Goal: Information Seeking & Learning: Learn about a topic

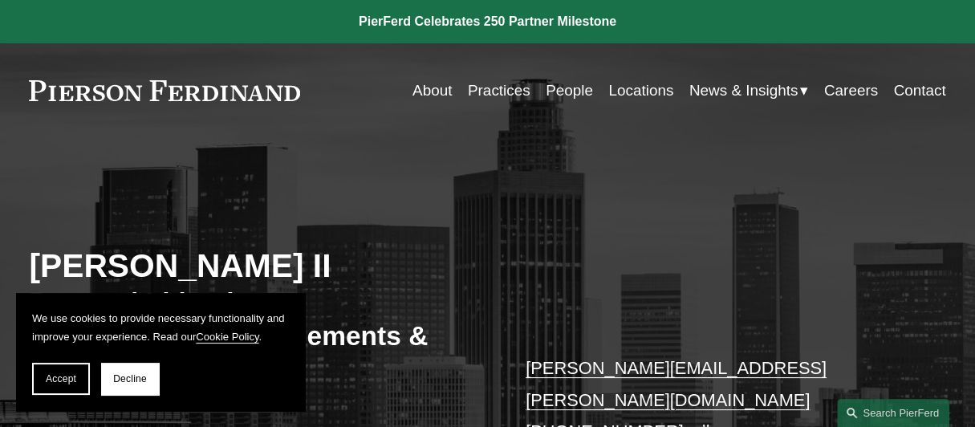
click at [432, 91] on link "About" at bounding box center [432, 90] width 39 height 30
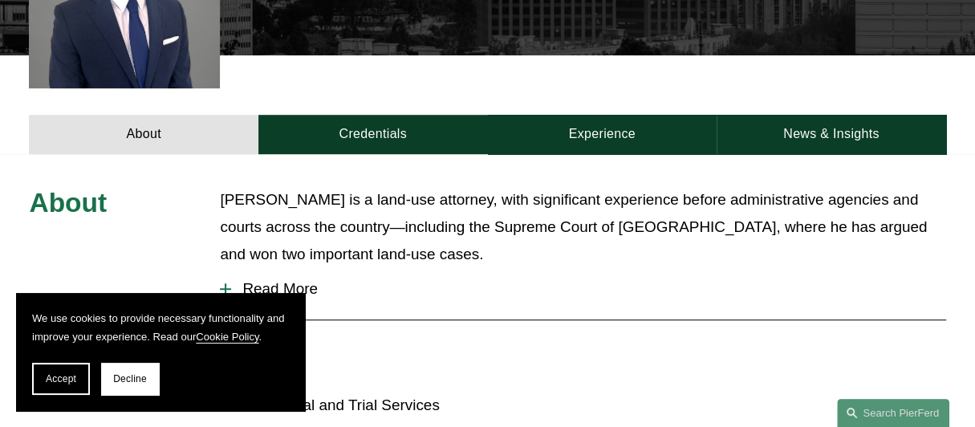
scroll to position [575, 0]
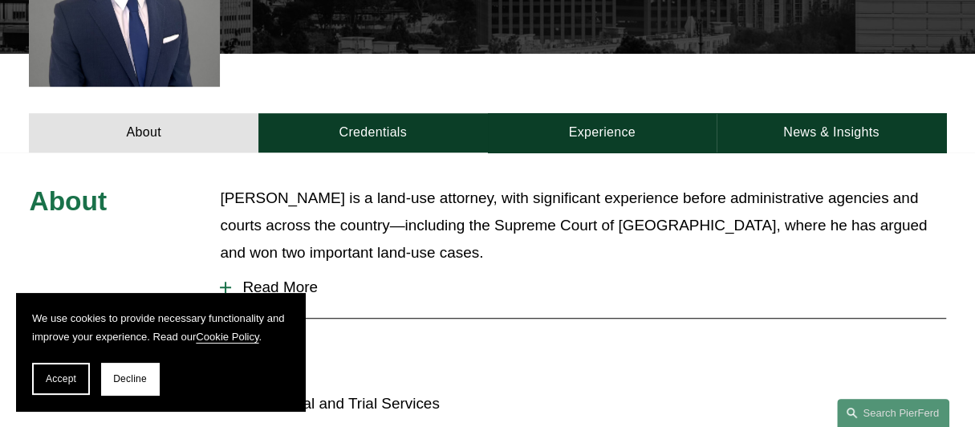
click at [265, 278] on span "Read More" at bounding box center [588, 287] width 714 height 18
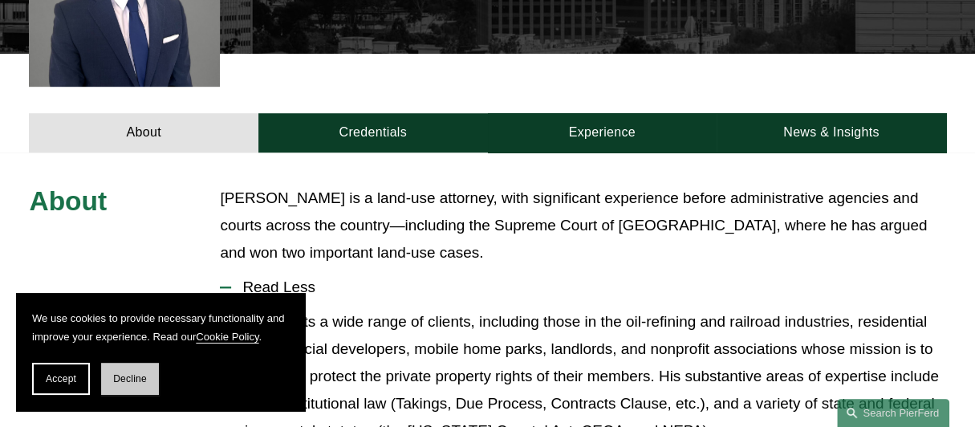
click at [132, 388] on button "Decline" at bounding box center [130, 379] width 58 height 32
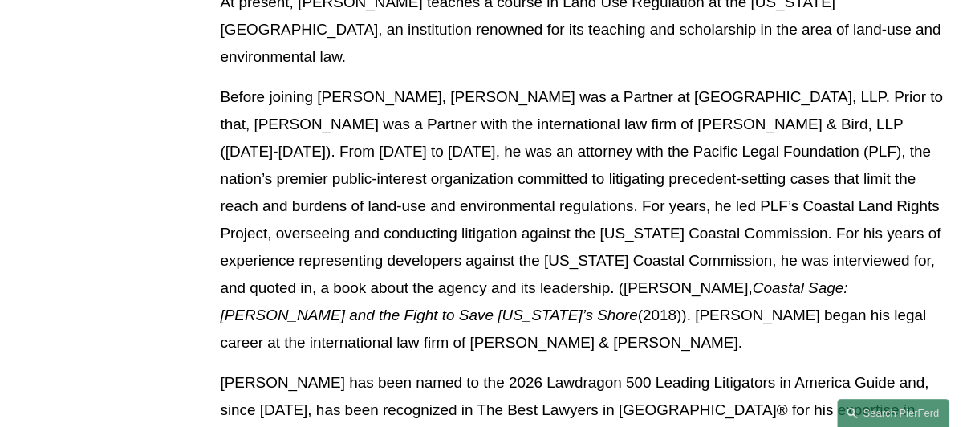
scroll to position [1307, 0]
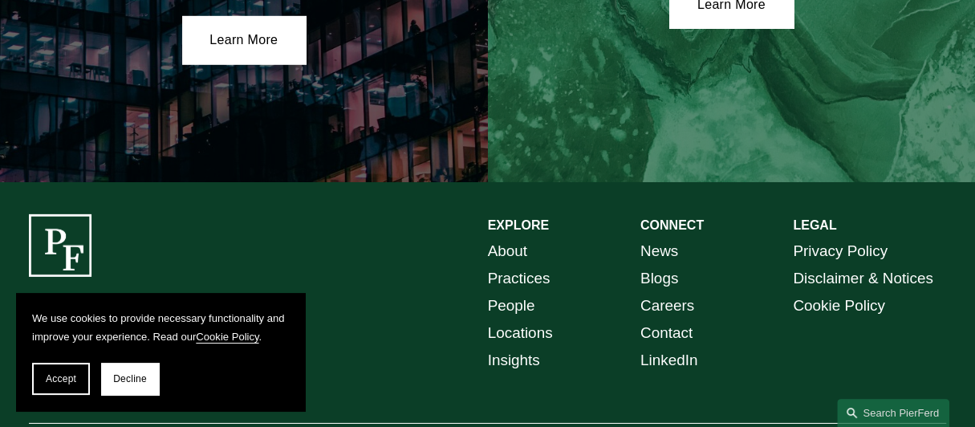
scroll to position [2841, 0]
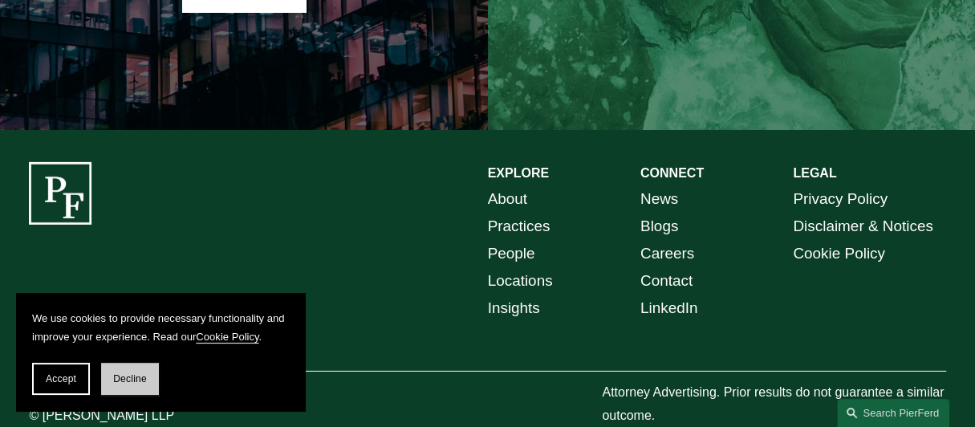
click at [128, 370] on button "Decline" at bounding box center [130, 379] width 58 height 32
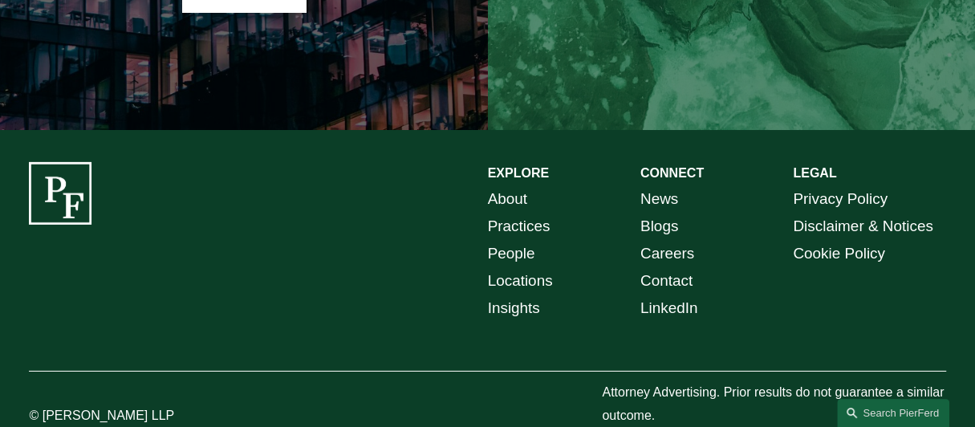
click at [514, 267] on link "Locations" at bounding box center [520, 280] width 65 height 27
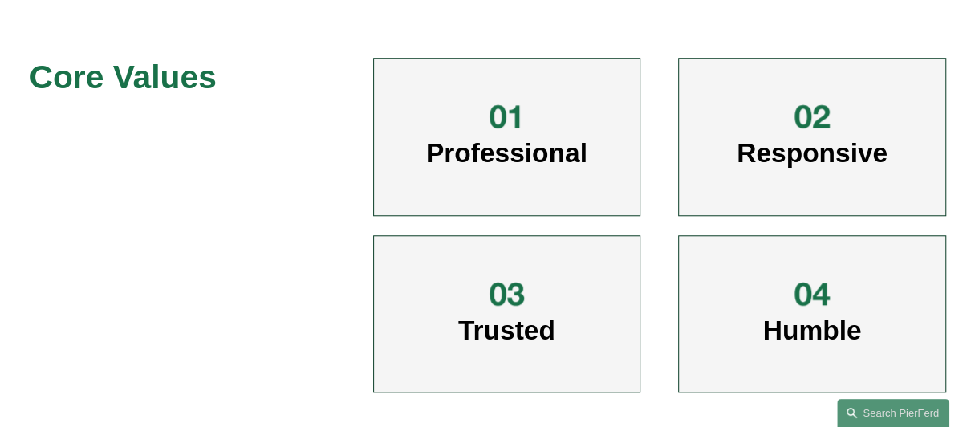
scroll to position [730, 0]
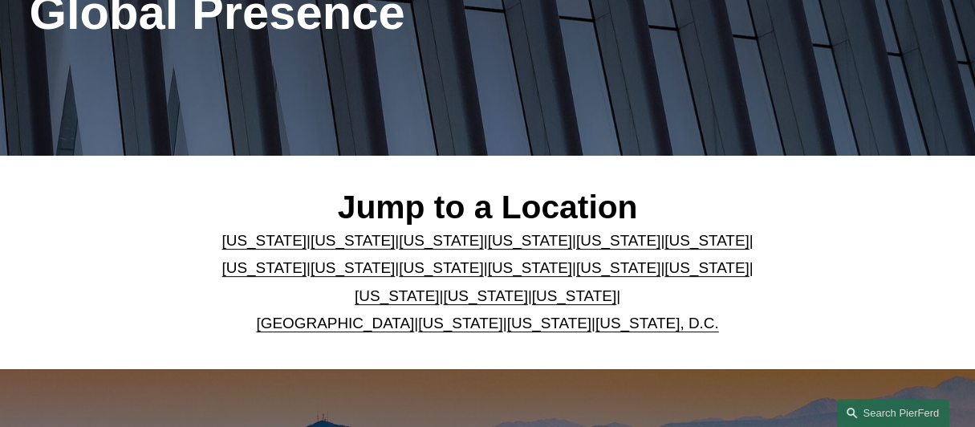
scroll to position [254, 0]
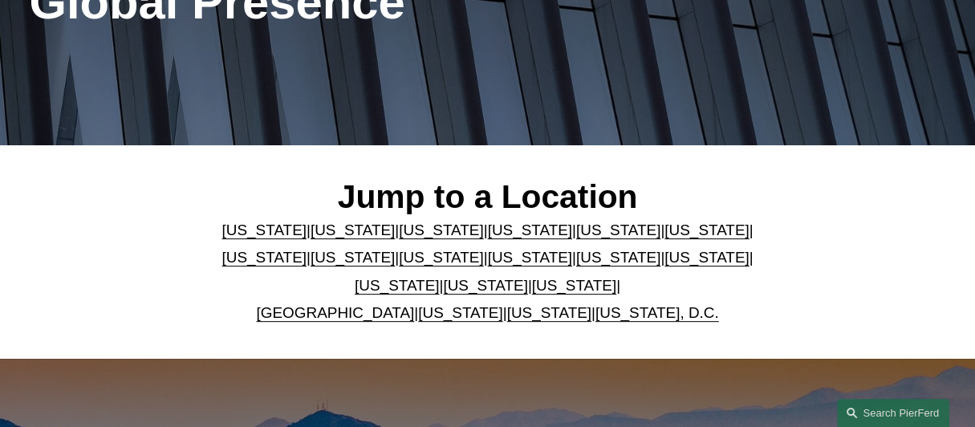
click at [399, 266] on link "[US_STATE]" at bounding box center [441, 257] width 84 height 17
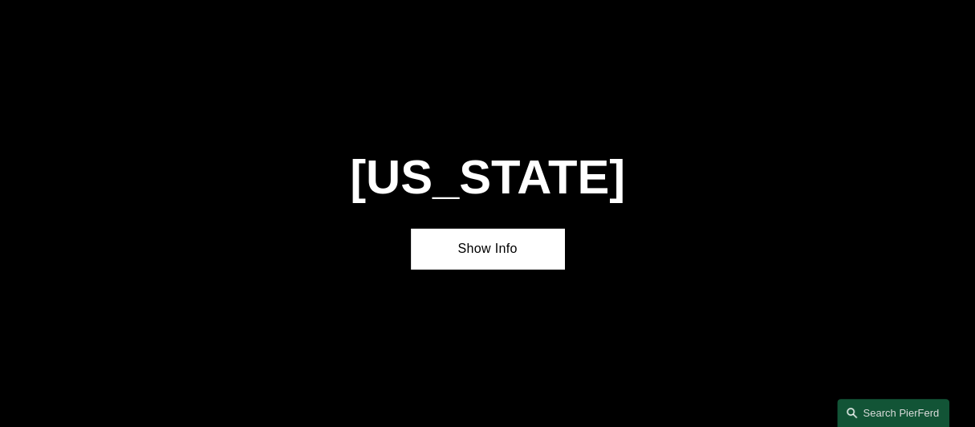
scroll to position [2850, 0]
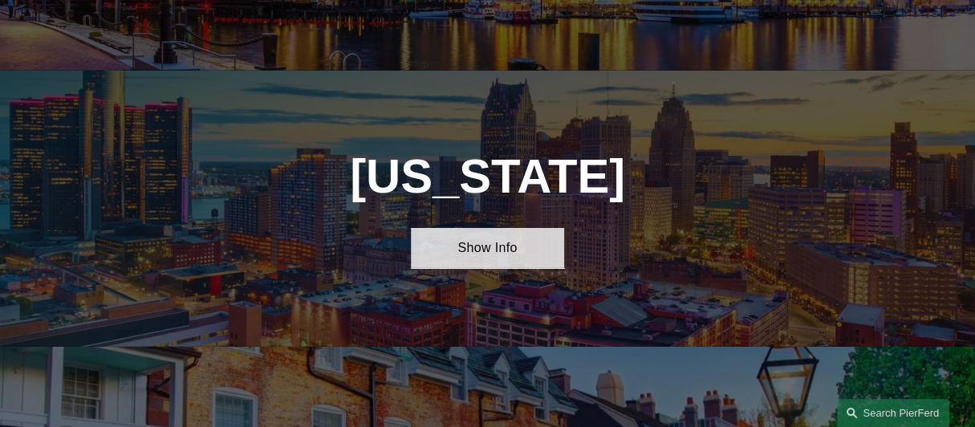
click at [440, 228] on link "Show Info" at bounding box center [487, 247] width 152 height 39
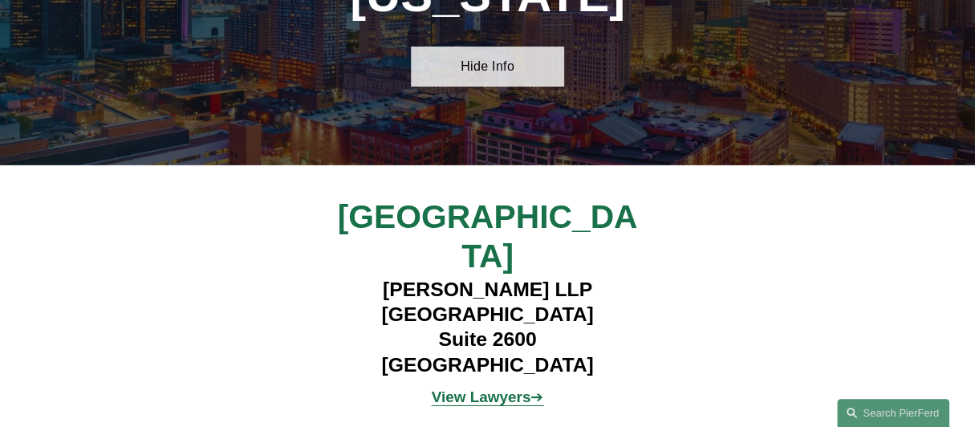
scroll to position [3041, 0]
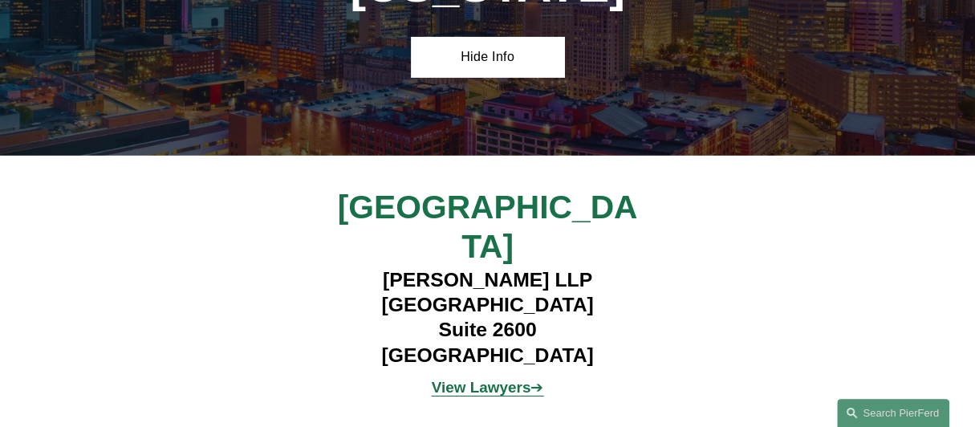
click at [486, 379] on strong "View Lawyers" at bounding box center [482, 387] width 100 height 17
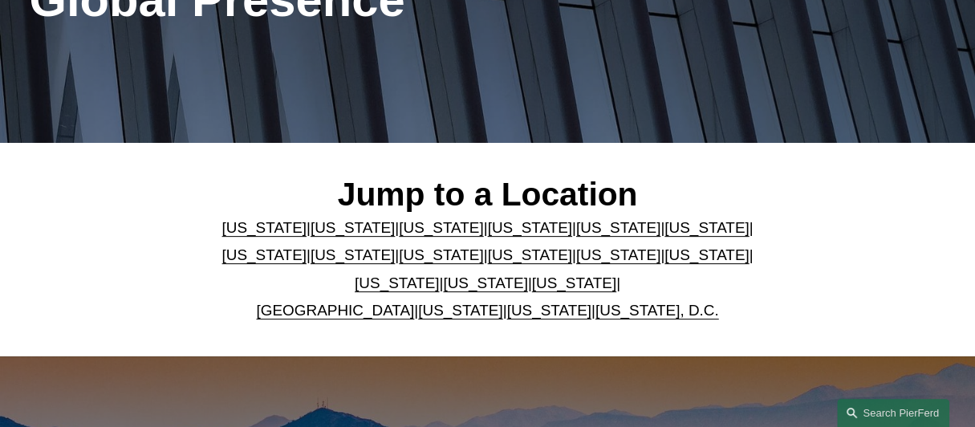
scroll to position [254, 0]
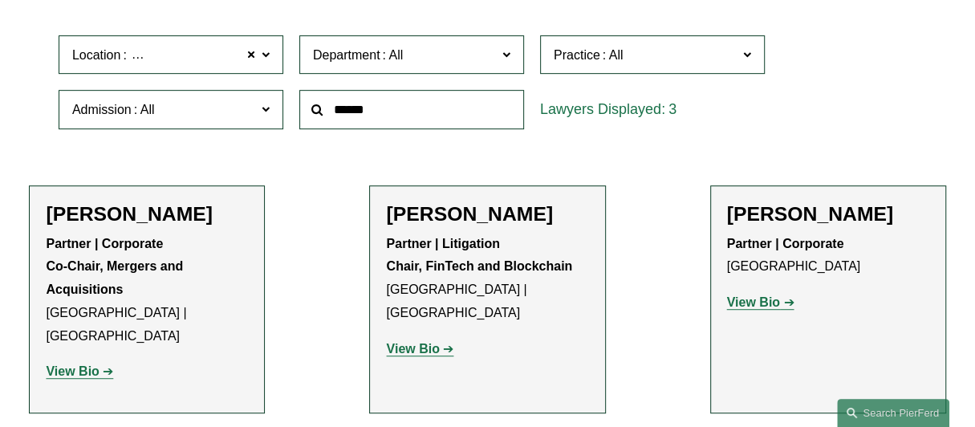
scroll to position [445, 0]
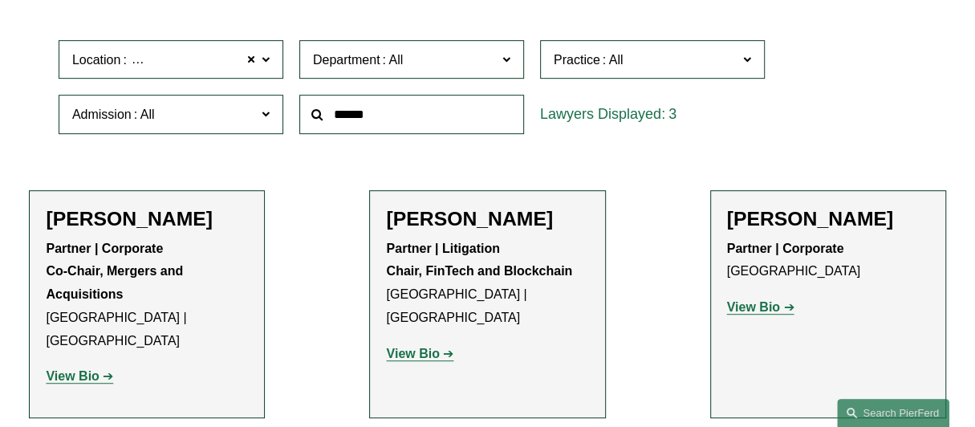
click at [413, 347] on strong "View Bio" at bounding box center [412, 354] width 53 height 14
click at [252, 60] on span at bounding box center [251, 59] width 10 height 21
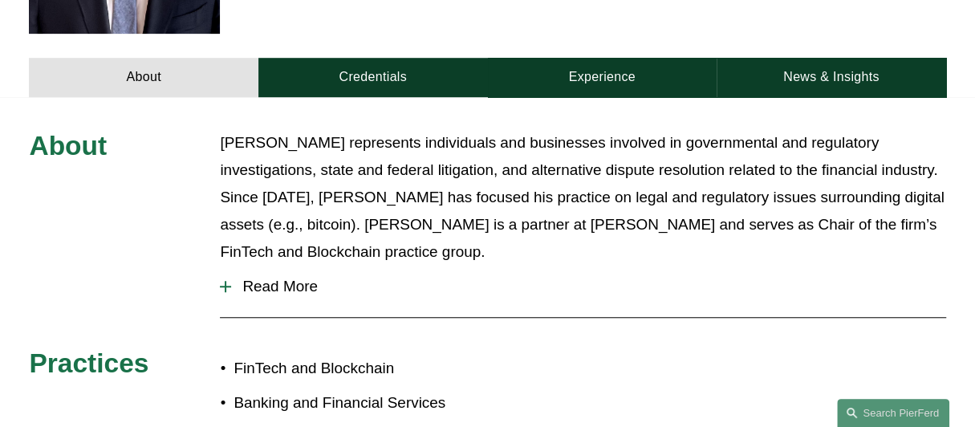
scroll to position [625, 0]
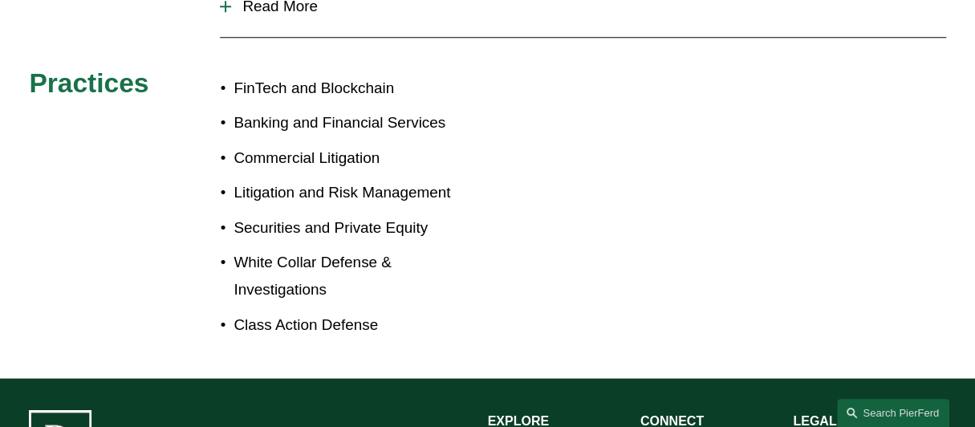
scroll to position [893, 0]
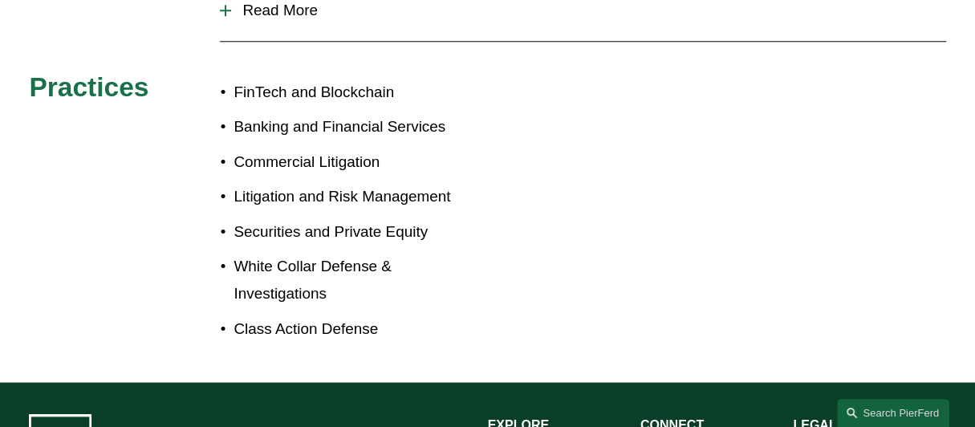
drag, startPoint x: 231, startPoint y: 64, endPoint x: 276, endPoint y: 71, distance: 45.4
drag, startPoint x: 276, startPoint y: 71, endPoint x: 250, endPoint y: 67, distance: 26.8
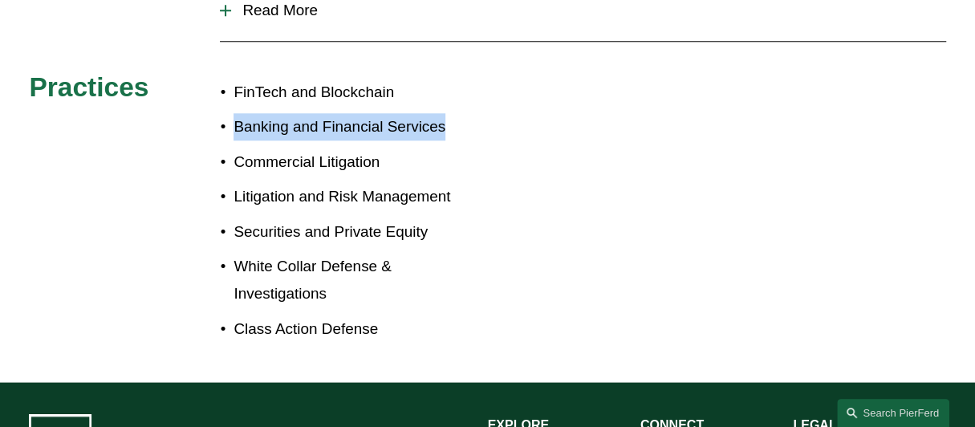
drag, startPoint x: 250, startPoint y: 67, endPoint x: 510, endPoint y: 79, distance: 260.3
click at [510, 79] on div "About [PERSON_NAME] represents individuals and businesses involved in governmen…" at bounding box center [487, 101] width 975 height 497
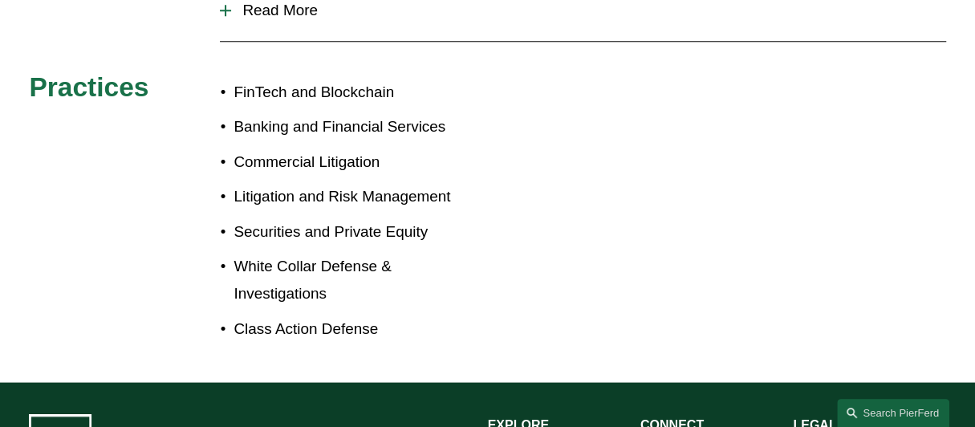
drag, startPoint x: 302, startPoint y: 55, endPoint x: 265, endPoint y: 60, distance: 37.2
drag, startPoint x: 265, startPoint y: 60, endPoint x: 286, endPoint y: 70, distance: 23.0
click at [286, 79] on p "FinTech and Blockchain" at bounding box center [361, 92] width 254 height 27
click at [274, 79] on p "FinTech and Blockchain" at bounding box center [361, 92] width 254 height 27
drag, startPoint x: 274, startPoint y: 63, endPoint x: 235, endPoint y: 59, distance: 38.7
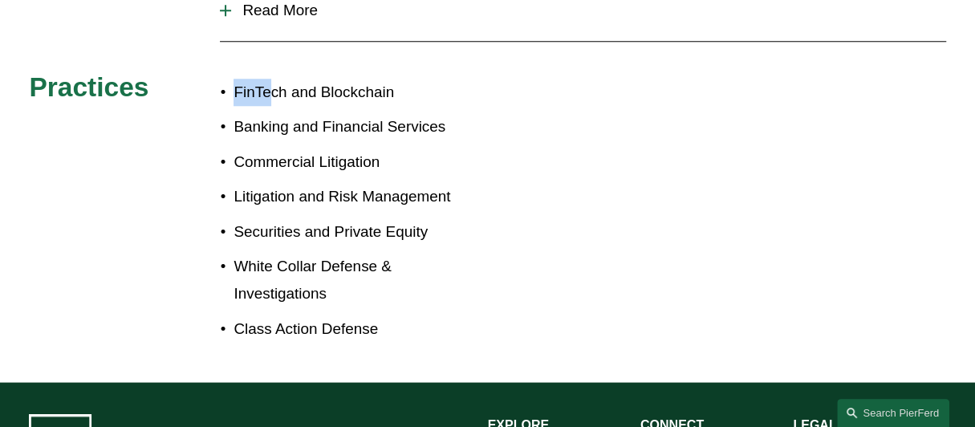
click at [235, 79] on p "FinTech and Blockchain" at bounding box center [361, 92] width 254 height 27
drag, startPoint x: 235, startPoint y: 59, endPoint x: 287, endPoint y: 67, distance: 52.7
click at [287, 79] on p "FinTech and Blockchain" at bounding box center [361, 92] width 254 height 27
click at [242, 79] on p "FinTech and Blockchain" at bounding box center [361, 92] width 254 height 27
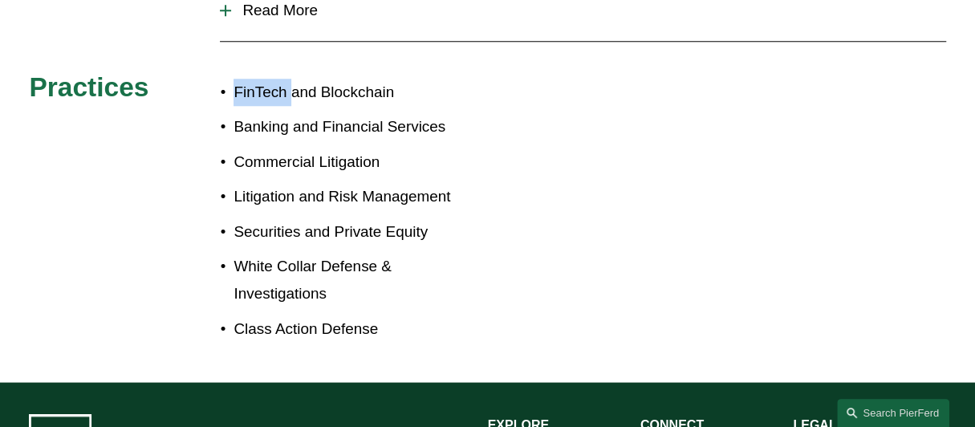
drag, startPoint x: 231, startPoint y: 57, endPoint x: 291, endPoint y: 64, distance: 59.8
click at [291, 79] on p "FinTech and Blockchain" at bounding box center [361, 92] width 254 height 27
